Goal: Navigation & Orientation: Find specific page/section

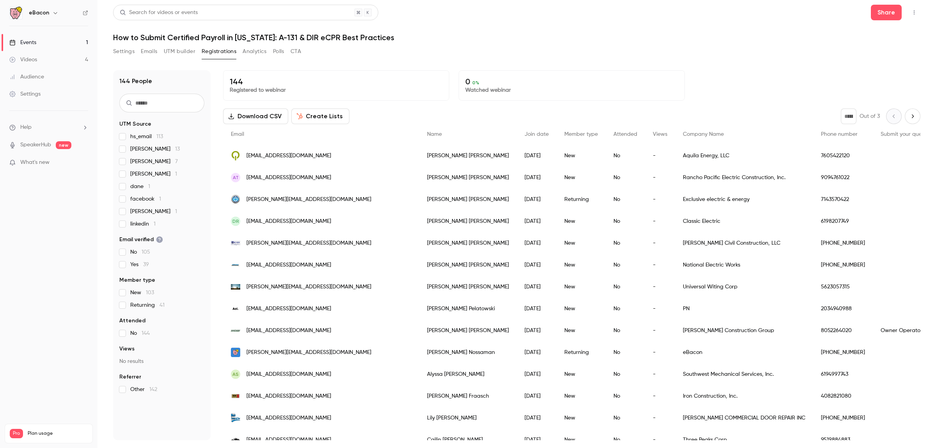
click at [914, 8] on button "button" at bounding box center [914, 12] width 12 height 12
click at [891, 57] on li "Enter Studio" at bounding box center [878, 53] width 84 height 20
click at [915, 9] on button "button" at bounding box center [914, 12] width 12 height 12
click at [901, 71] on div "Invite to Studio" at bounding box center [884, 73] width 59 height 8
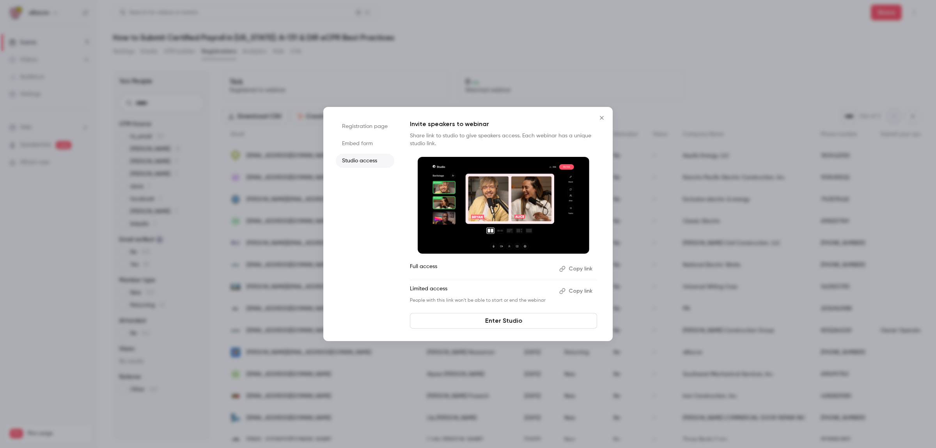
click at [605, 117] on icon "Close" at bounding box center [601, 118] width 9 height 6
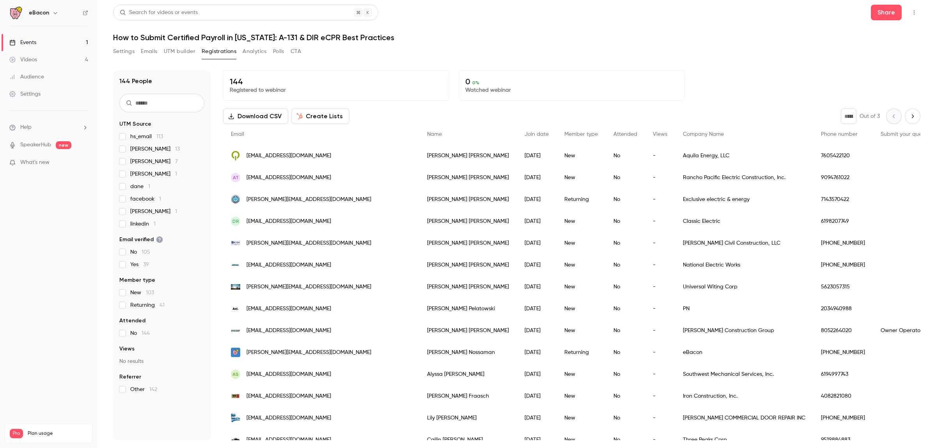
click at [918, 12] on button "button" at bounding box center [914, 12] width 12 height 12
click at [894, 50] on div "Enter Studio" at bounding box center [884, 53] width 59 height 8
drag, startPoint x: 917, startPoint y: 12, endPoint x: 918, endPoint y: 16, distance: 4.4
click at [918, 16] on button "button" at bounding box center [914, 12] width 12 height 12
click at [893, 57] on div "Enter Studio" at bounding box center [884, 53] width 59 height 8
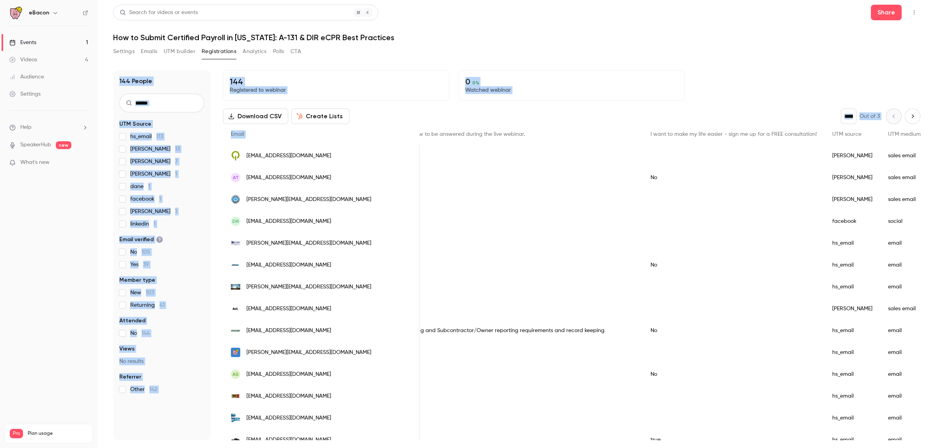
scroll to position [0, 851]
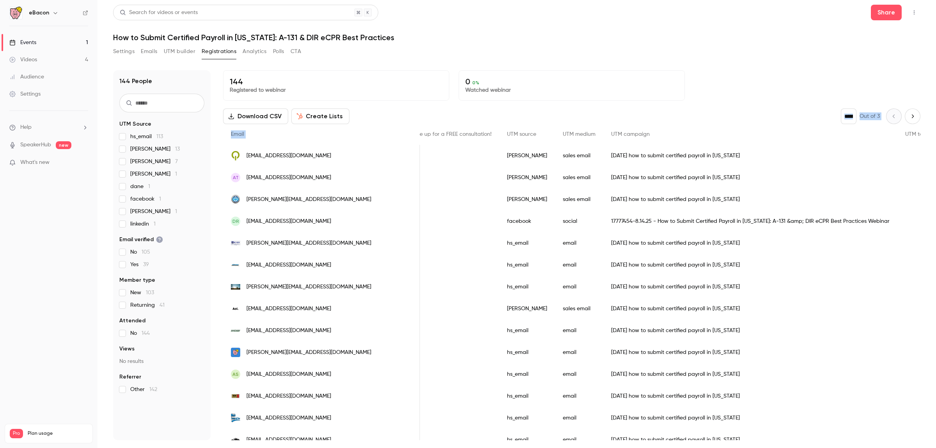
drag, startPoint x: 799, startPoint y: 129, endPoint x: 917, endPoint y: 94, distance: 123.1
click at [917, 94] on div "144 Registered to webinar 0 0 % Watched webinar Download CSV Create Lists * Out…" at bounding box center [572, 255] width 698 height 370
click at [914, 8] on button "button" at bounding box center [914, 12] width 12 height 12
click at [886, 53] on div "Enter Studio" at bounding box center [884, 53] width 59 height 8
click at [916, 12] on icon "button" at bounding box center [914, 12] width 6 height 5
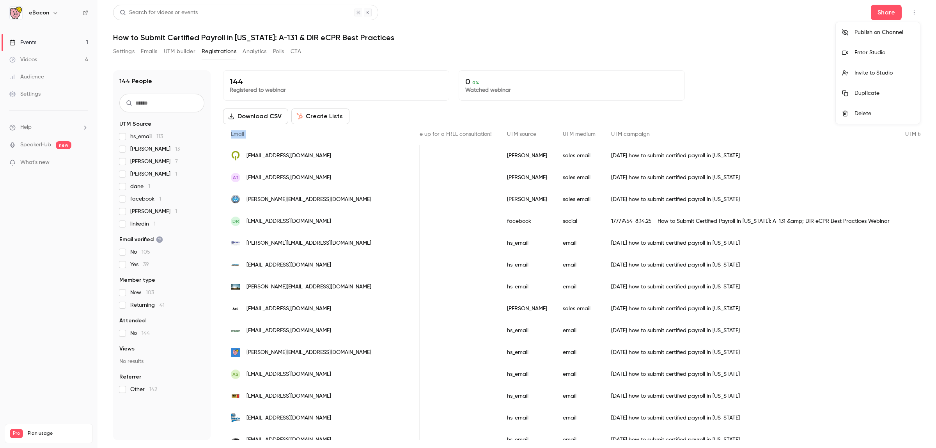
click at [885, 59] on li "Enter Studio" at bounding box center [878, 53] width 84 height 20
